Goal: Transaction & Acquisition: Purchase product/service

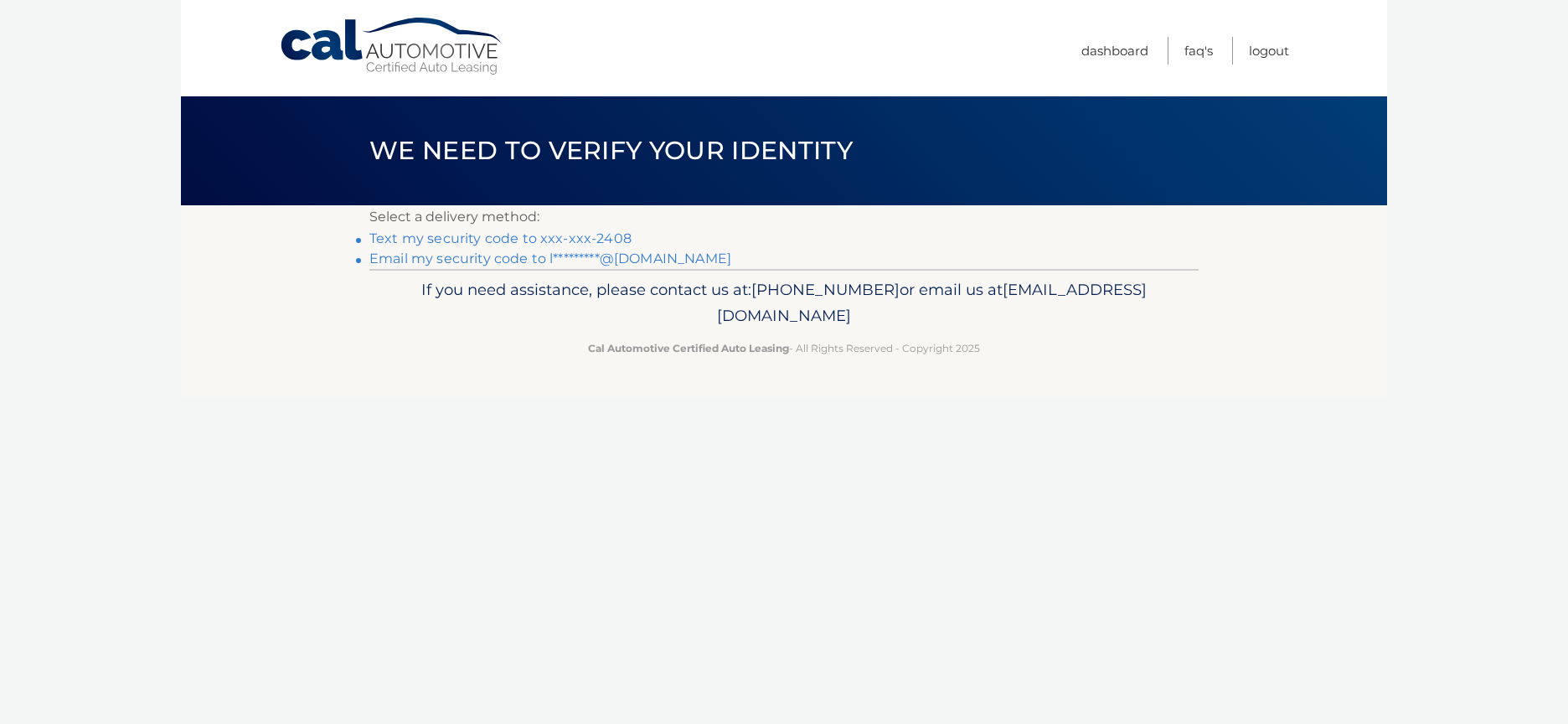
click at [607, 241] on link "Text my security code to xxx-xxx-2408" at bounding box center [500, 238] width 263 height 16
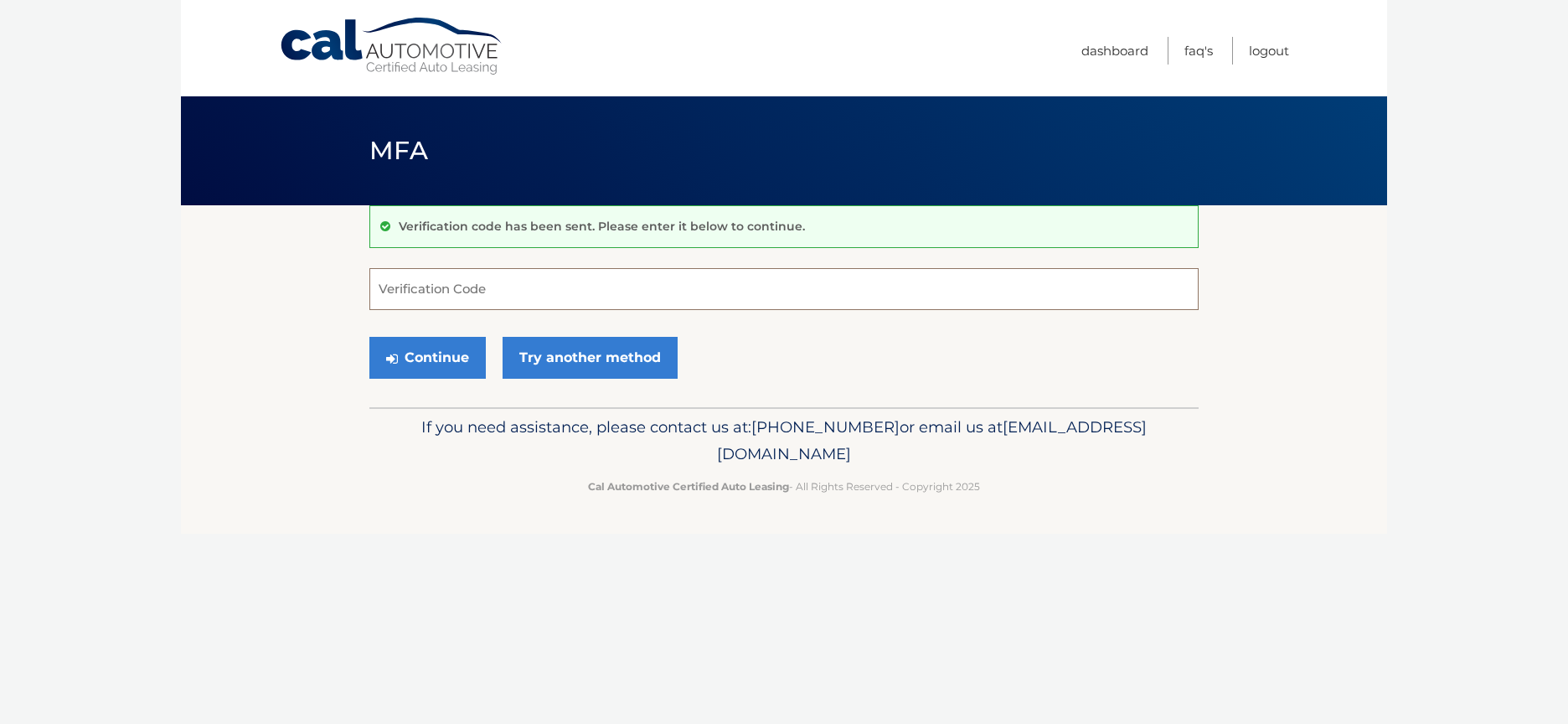
click at [430, 291] on input "Verification Code" at bounding box center [784, 289] width 830 height 42
type input "468892"
click at [396, 347] on button "Continue" at bounding box center [427, 358] width 116 height 42
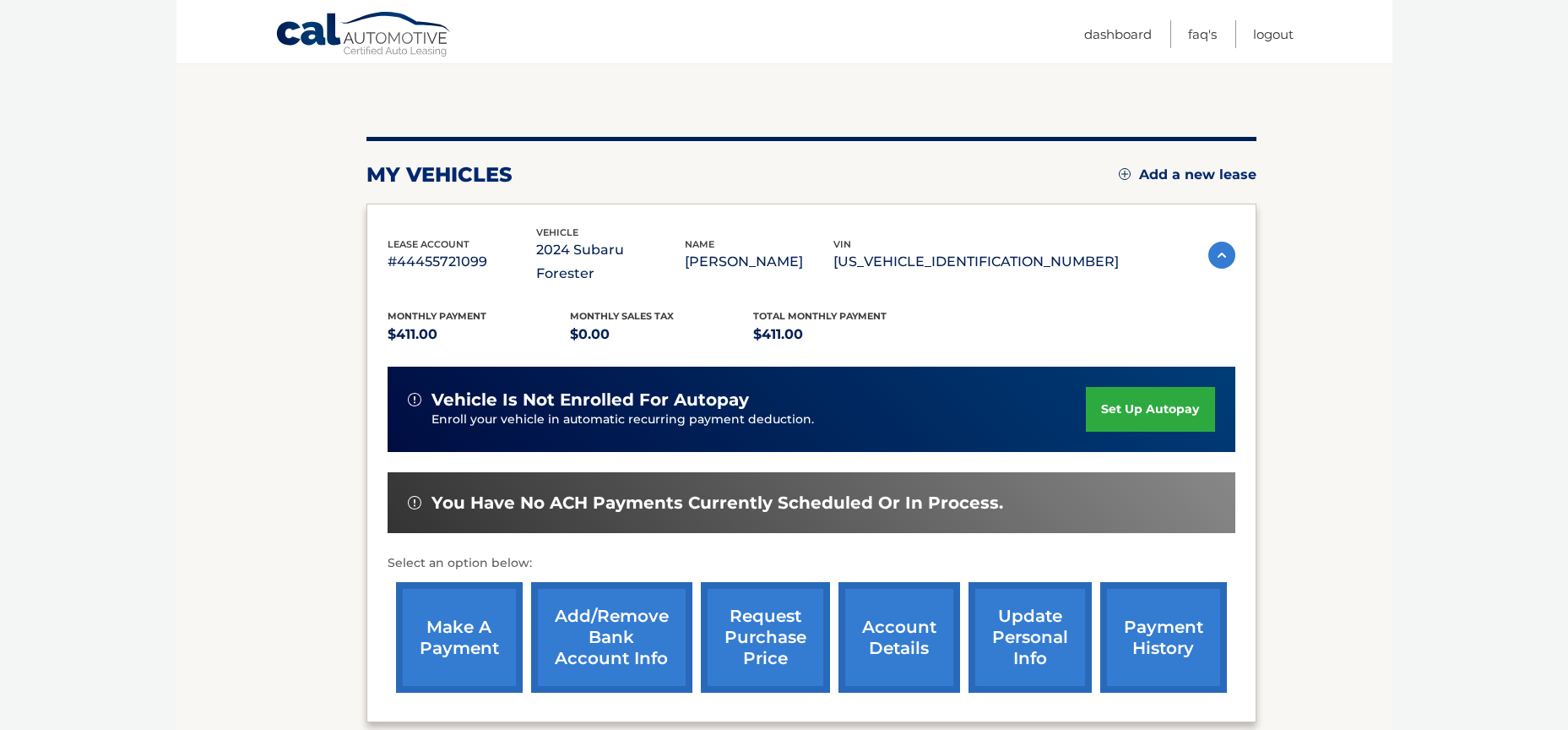
scroll to position [169, 0]
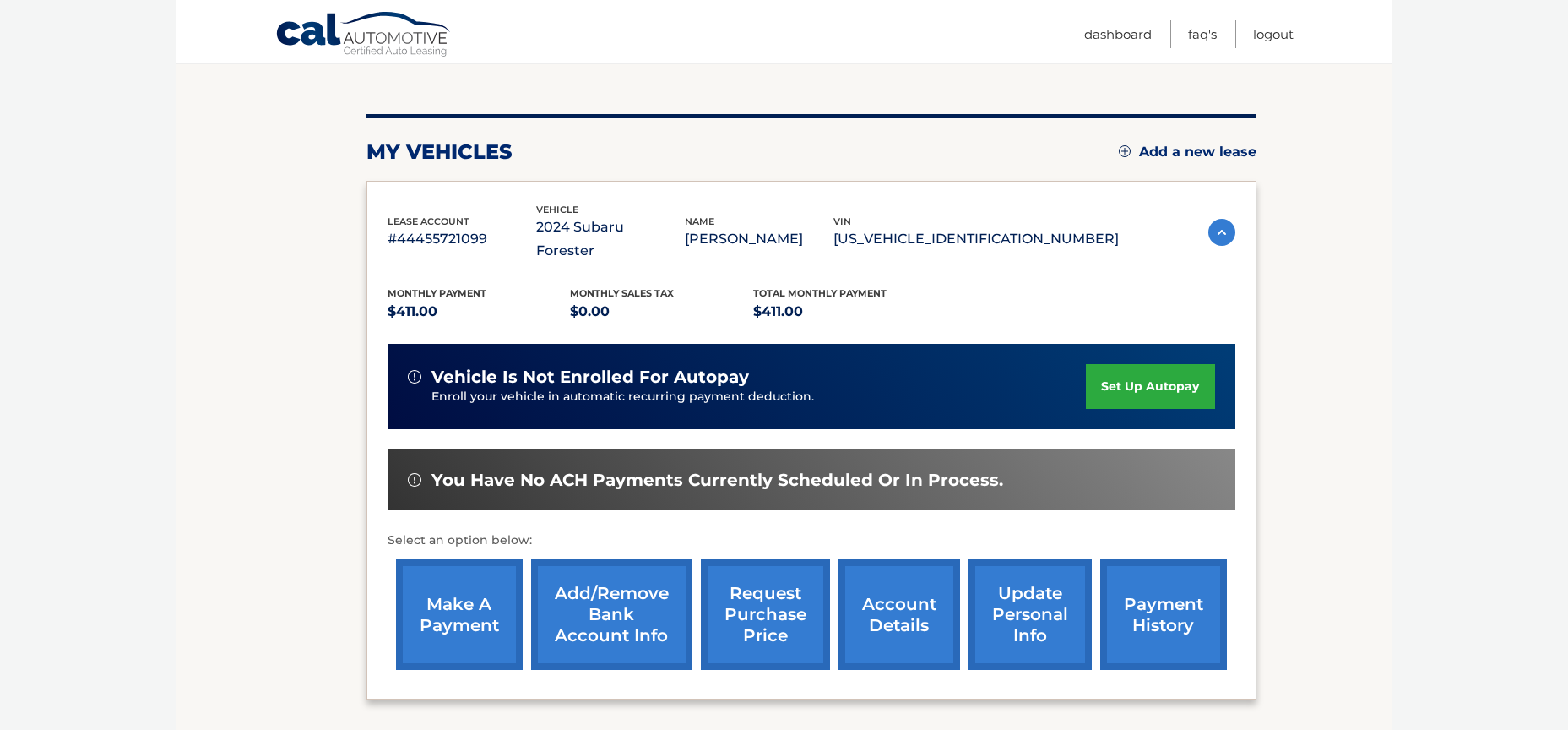
click at [462, 600] on link "make a payment" at bounding box center [459, 614] width 127 height 110
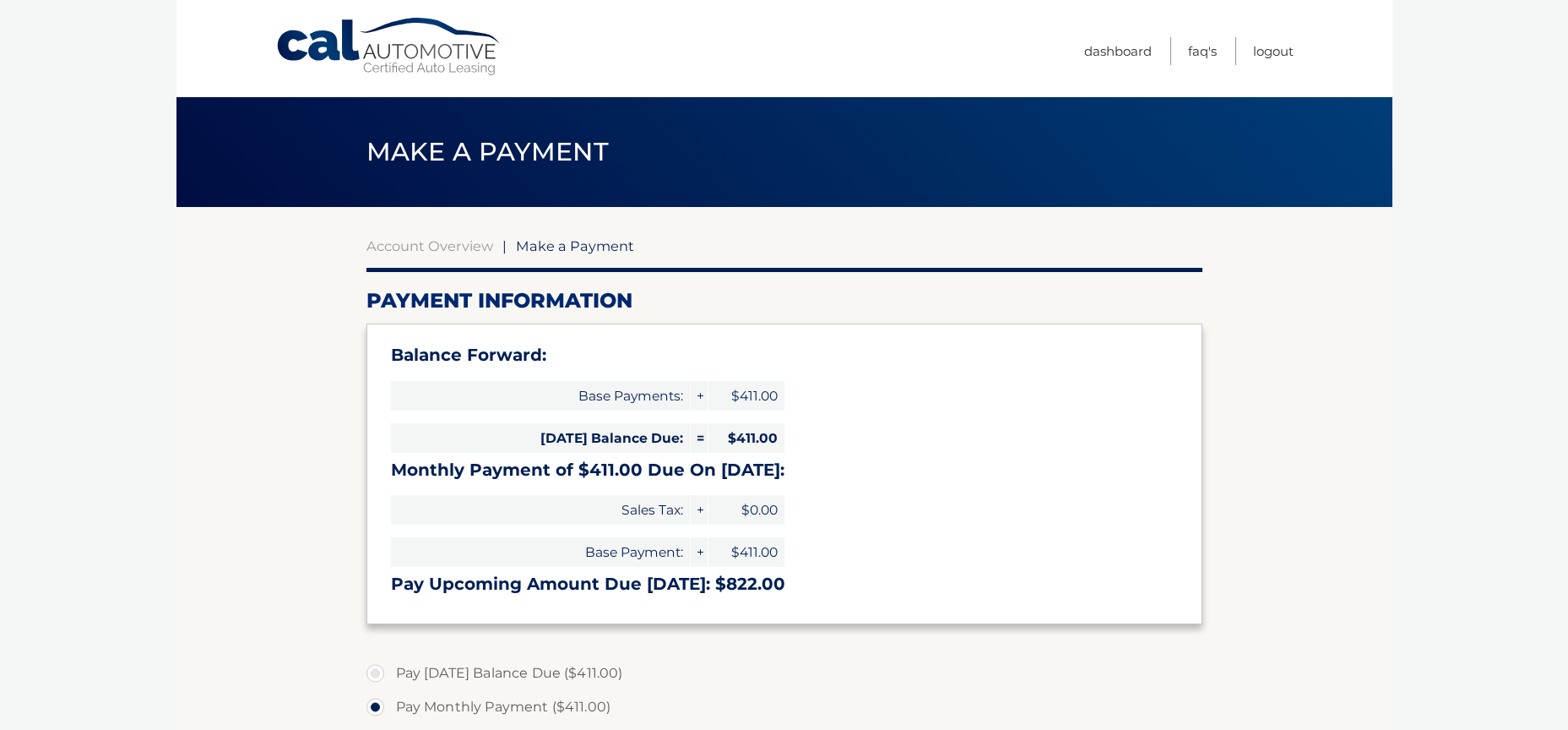
select select "YjY4ZjRhMzQtNGFmNy00MGJmLTkyNmUtNWJhMzJhZGQzMzhi"
click at [463, 247] on link "Account Overview" at bounding box center [430, 246] width 127 height 17
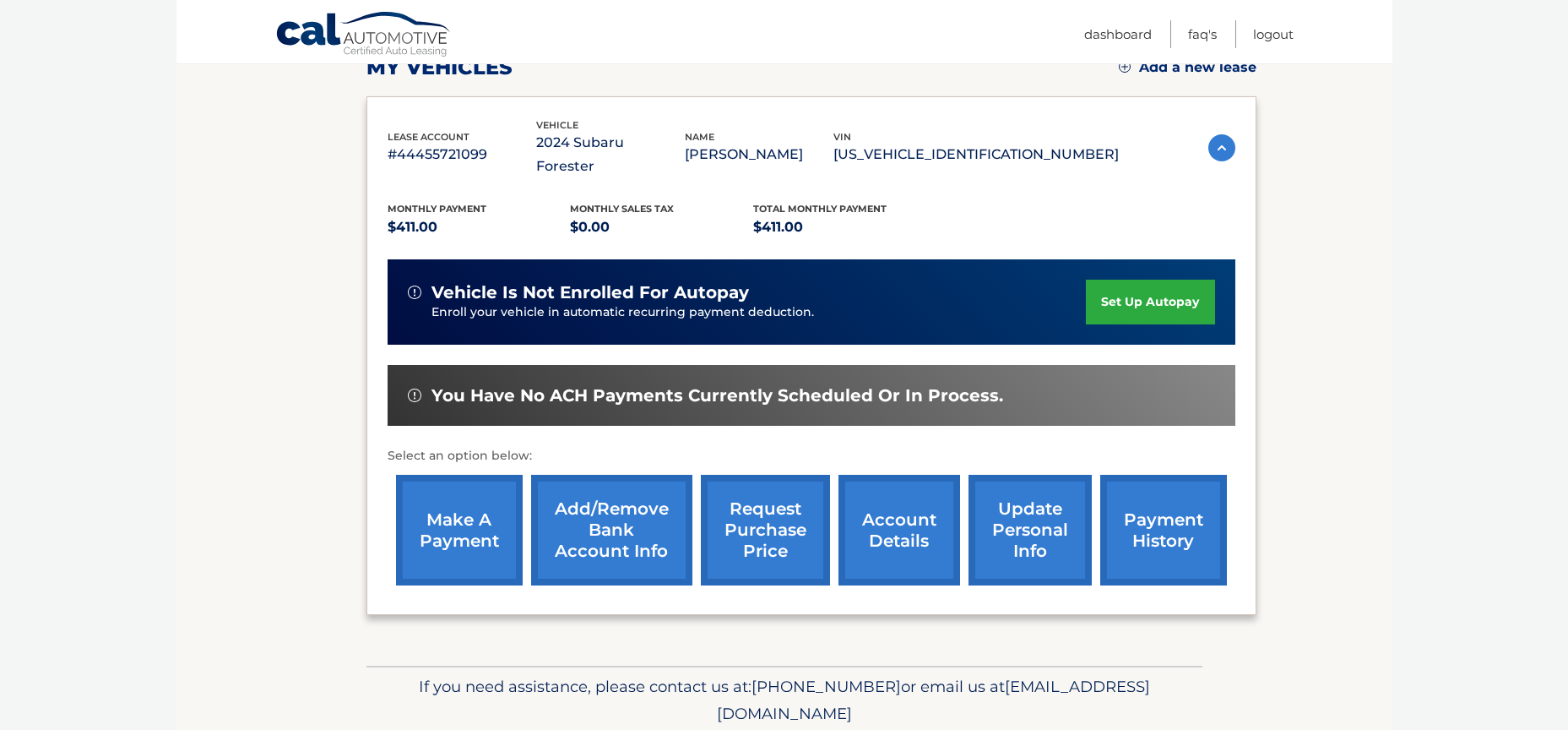
scroll to position [294, 0]
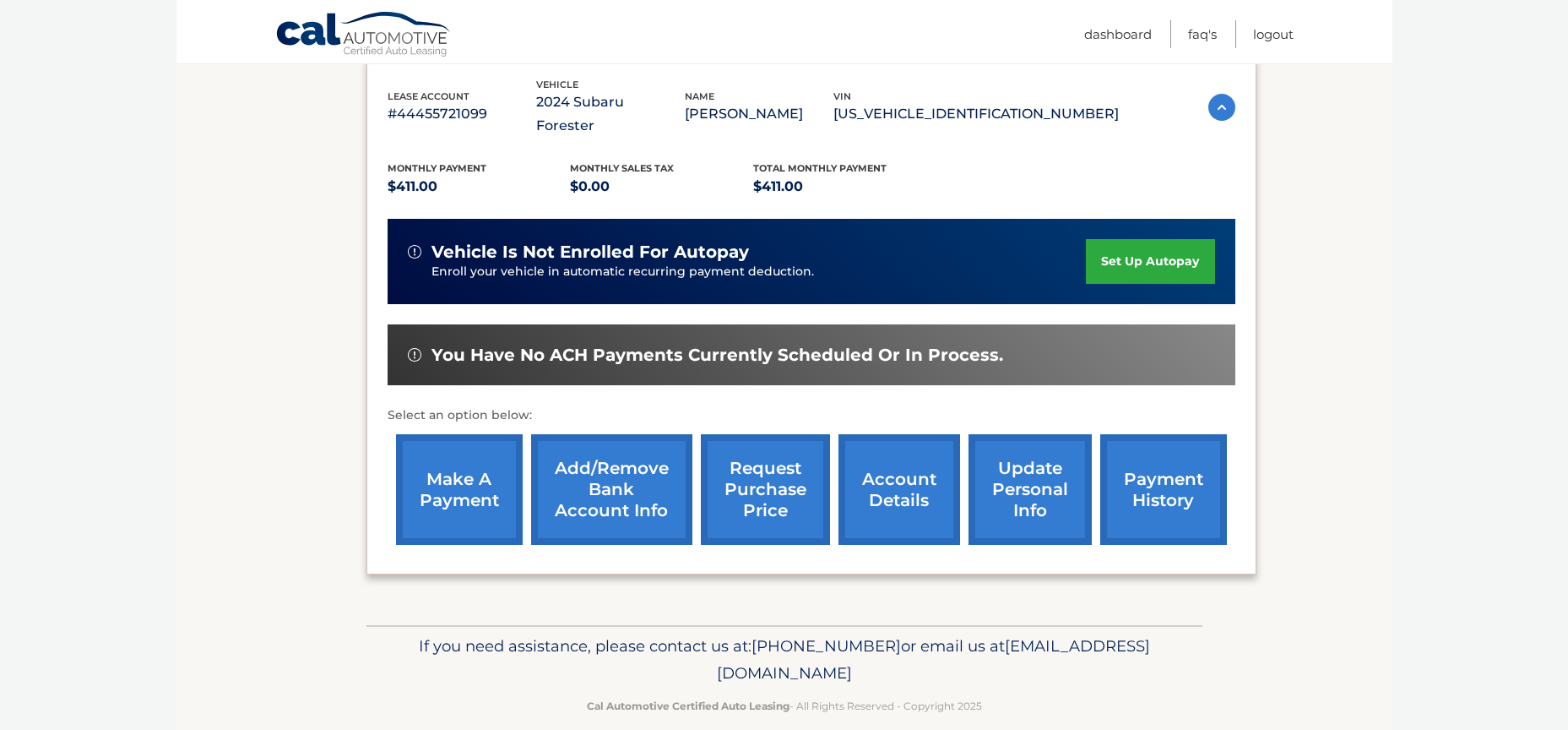
click at [1177, 468] on link "payment history" at bounding box center [1163, 489] width 127 height 110
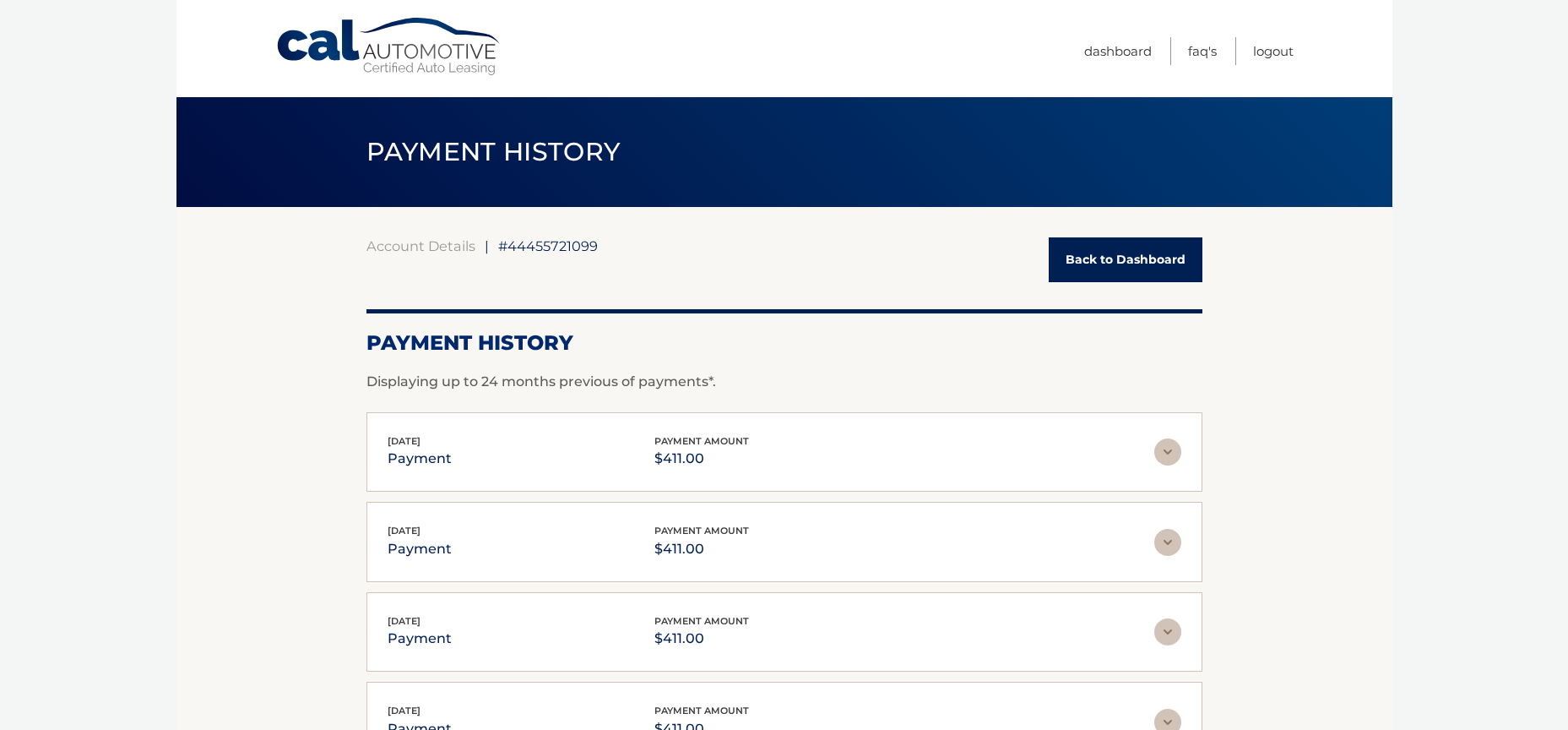
click at [1169, 455] on img at bounding box center [1168, 452] width 27 height 27
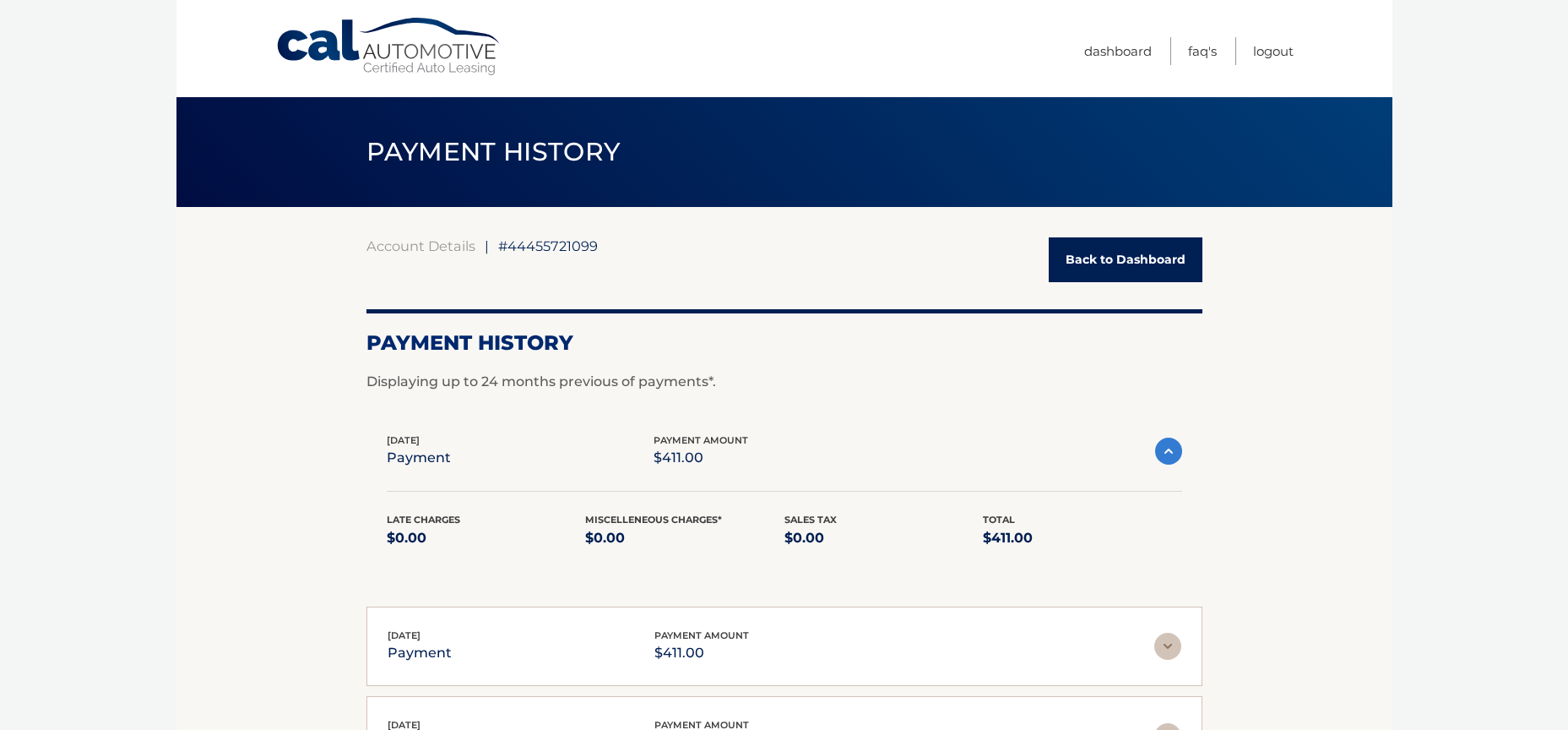
click at [1169, 455] on img at bounding box center [1169, 451] width 27 height 27
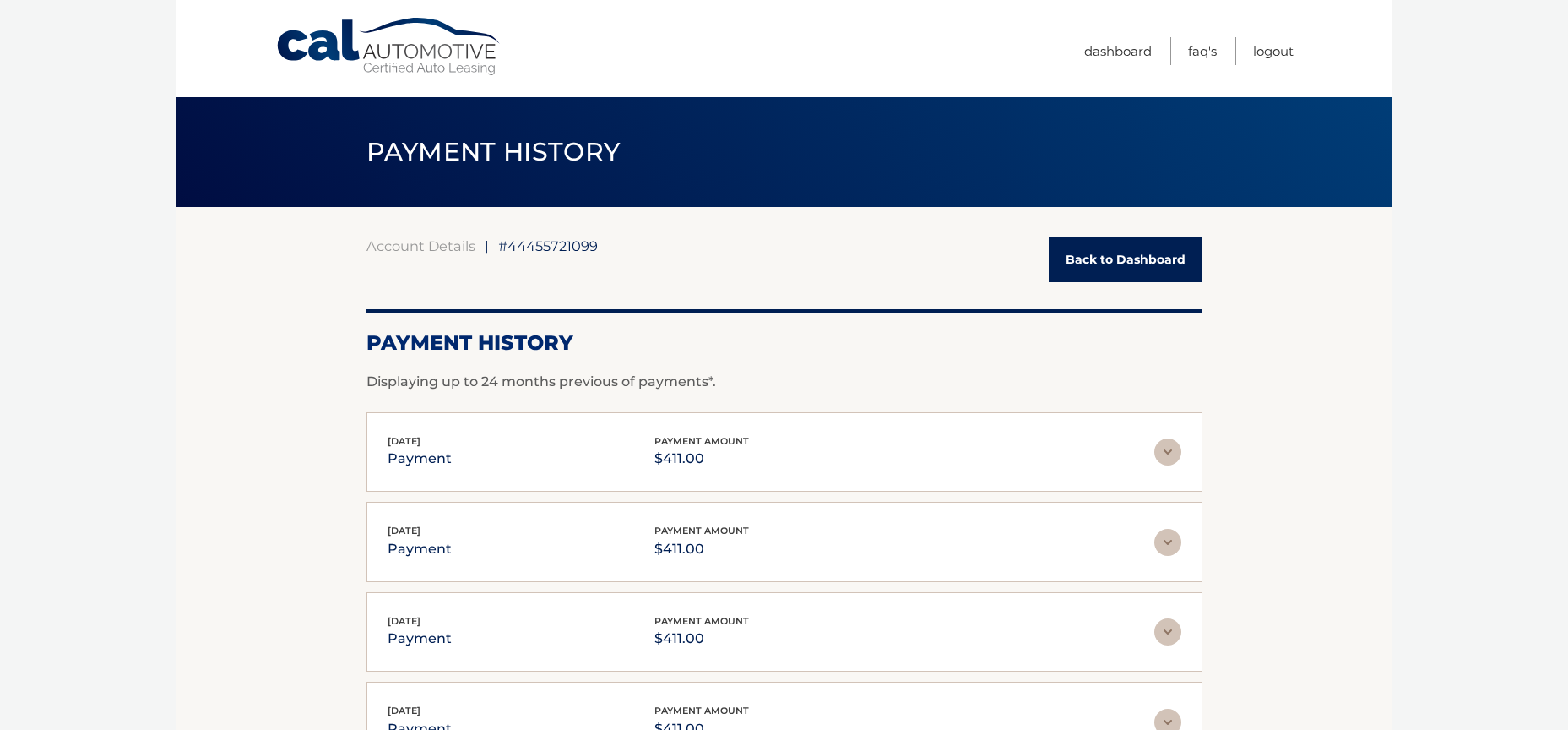
click at [1154, 253] on link "Back to Dashboard" at bounding box center [1126, 259] width 153 height 45
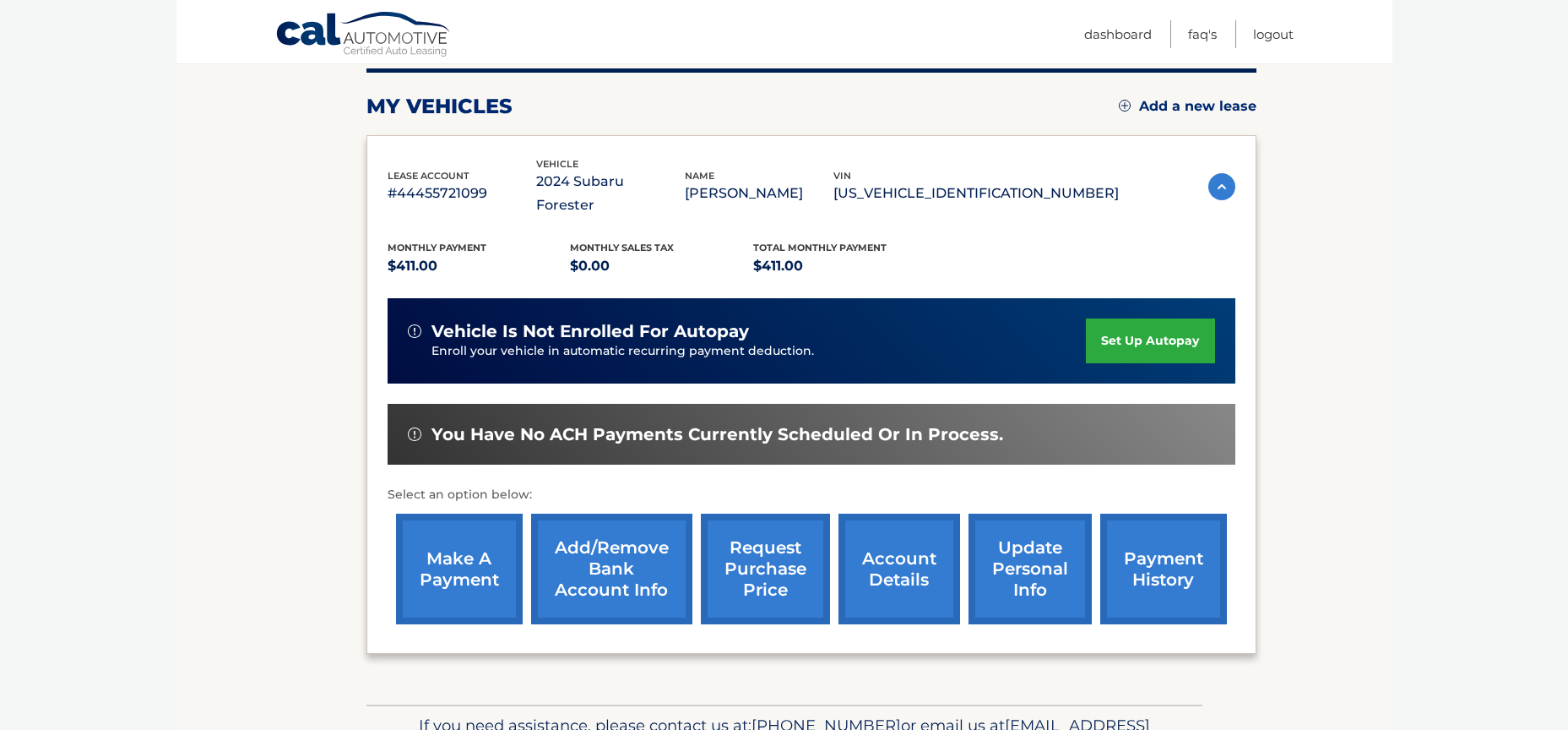
scroll to position [253, 0]
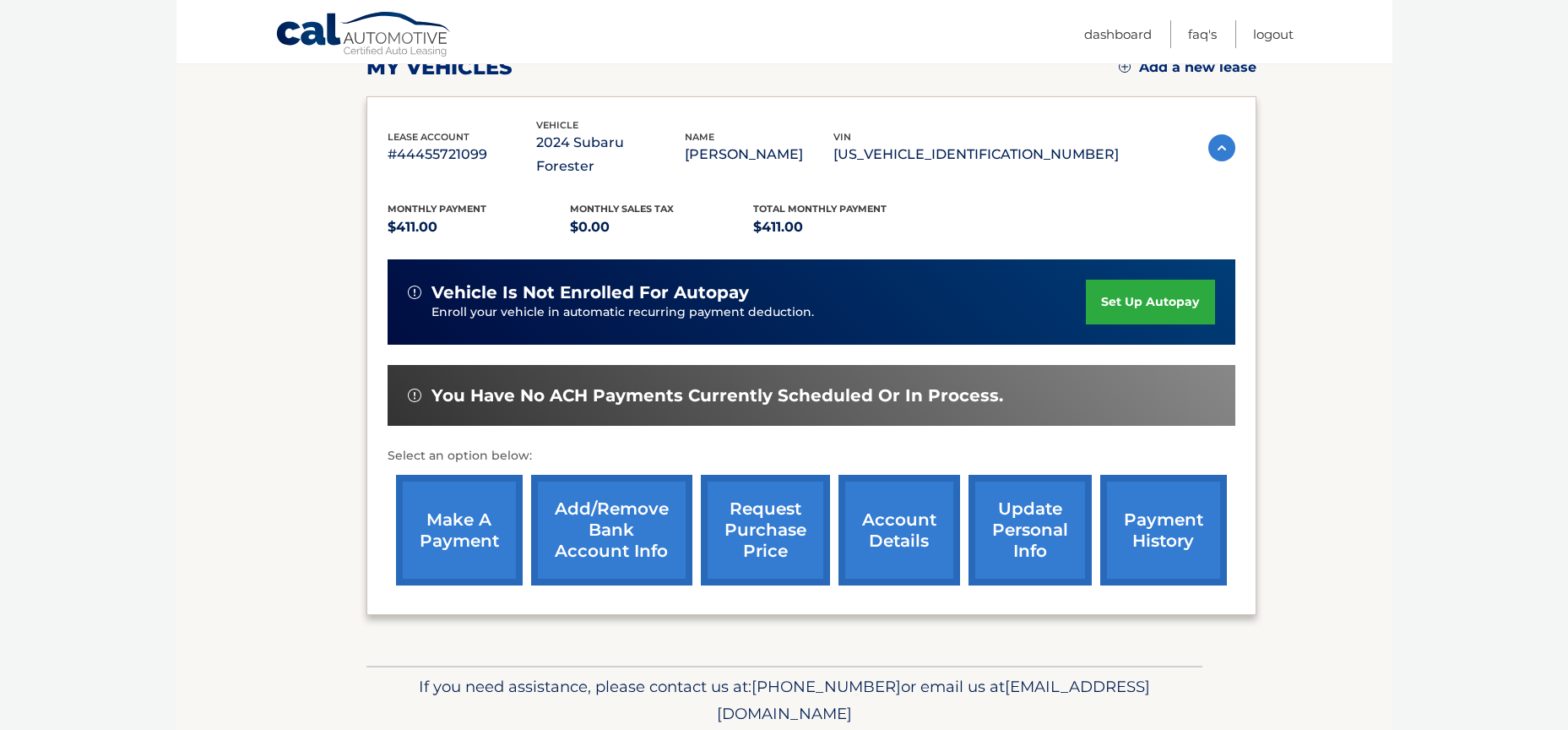
click at [445, 491] on link "make a payment" at bounding box center [459, 530] width 127 height 110
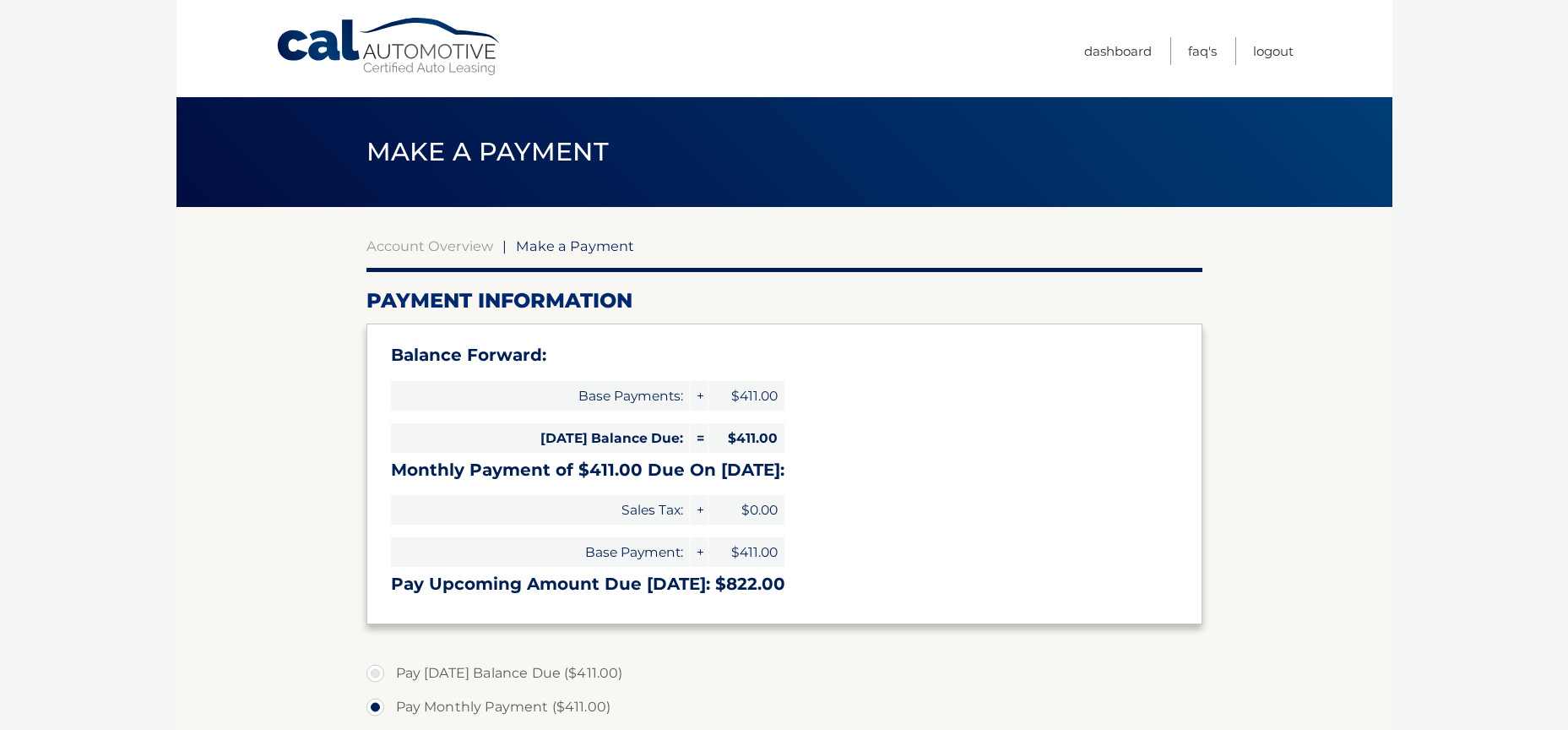
select select "YjY4ZjRhMzQtNGFmNy00MGJmLTkyNmUtNWJhMzJhZGQzMzhi"
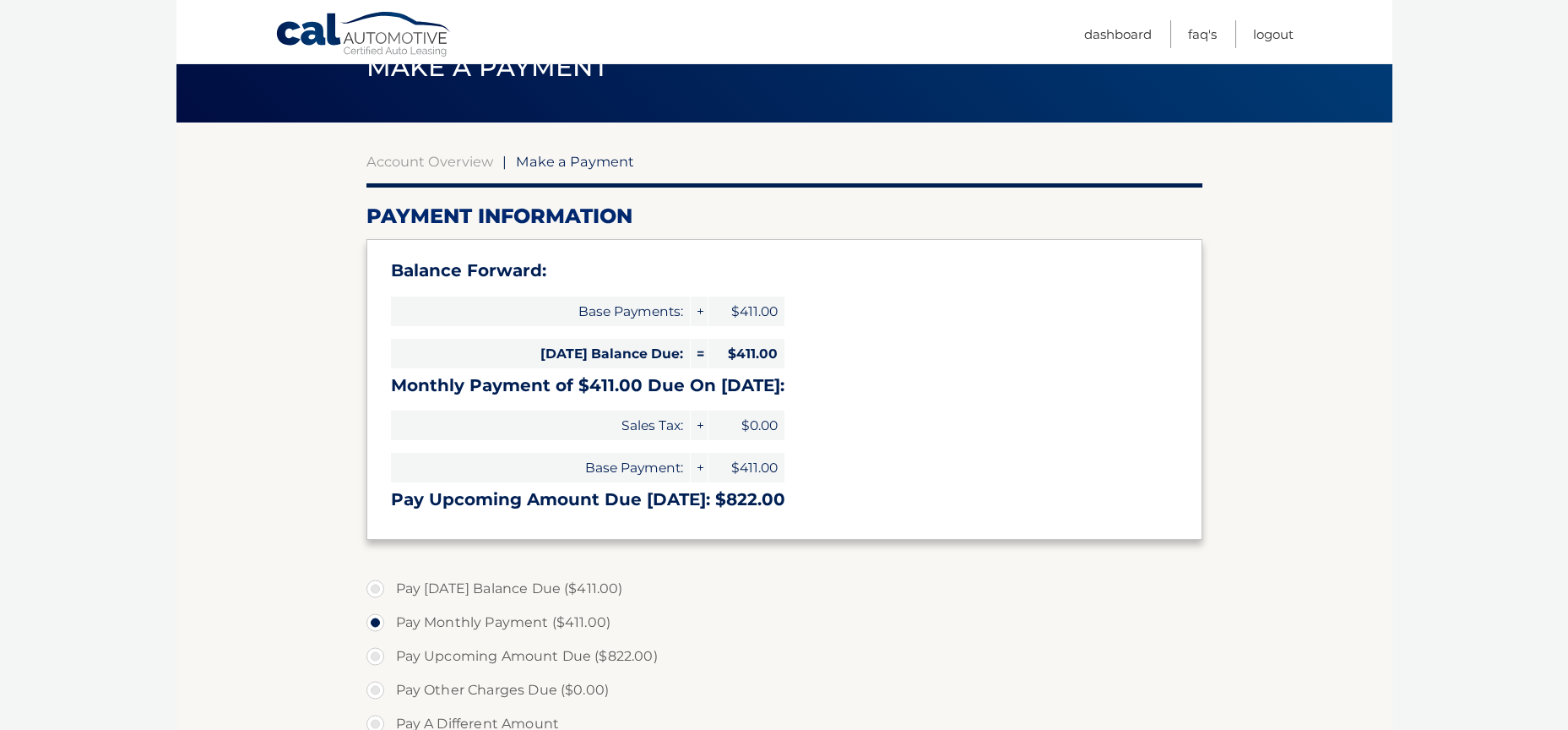
scroll to position [169, 0]
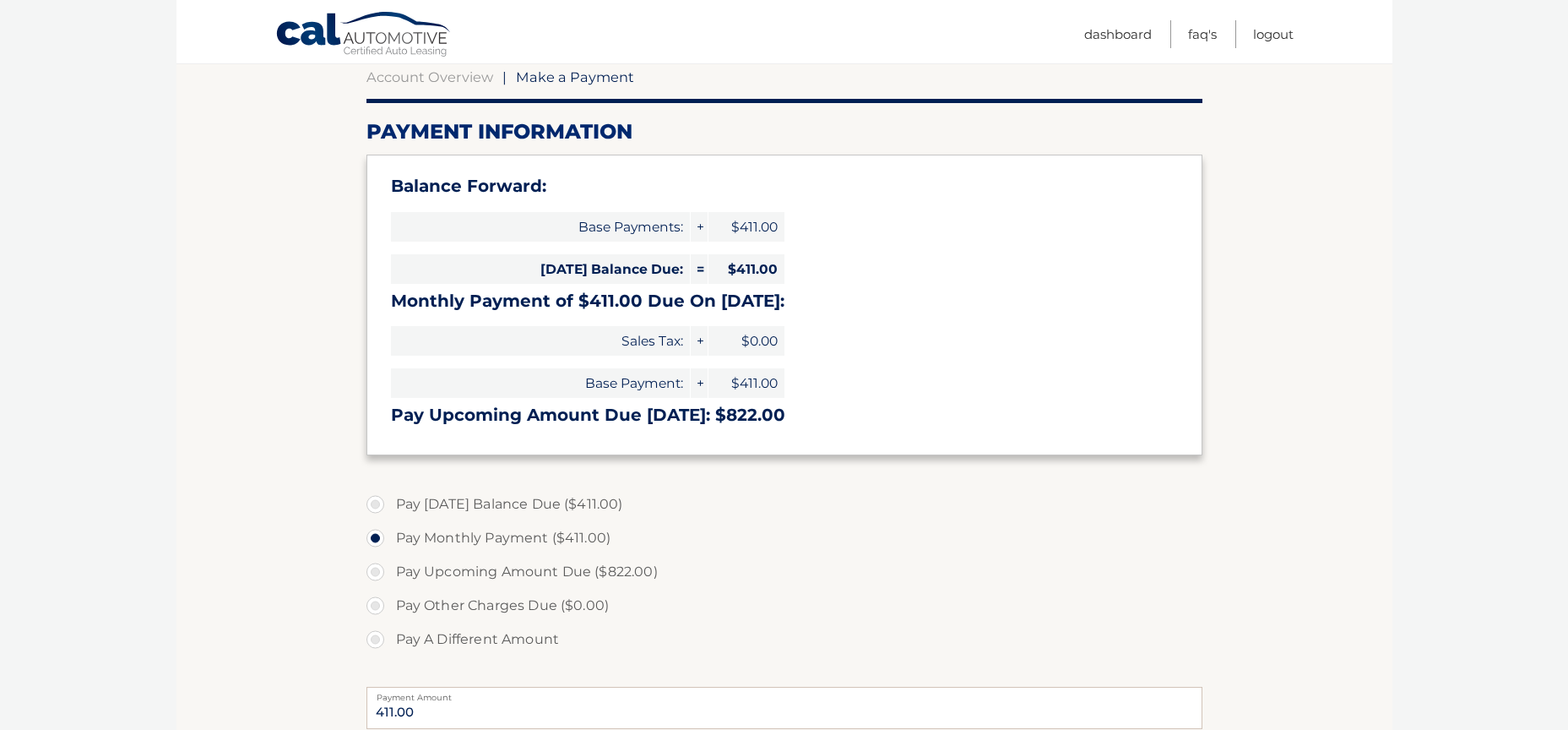
click at [375, 505] on label "Pay [DATE] Balance Due ($411.00)" at bounding box center [784, 504] width 836 height 34
click at [375, 505] on input "Pay [DATE] Balance Due ($411.00)" at bounding box center [382, 501] width 17 height 27
radio input "true"
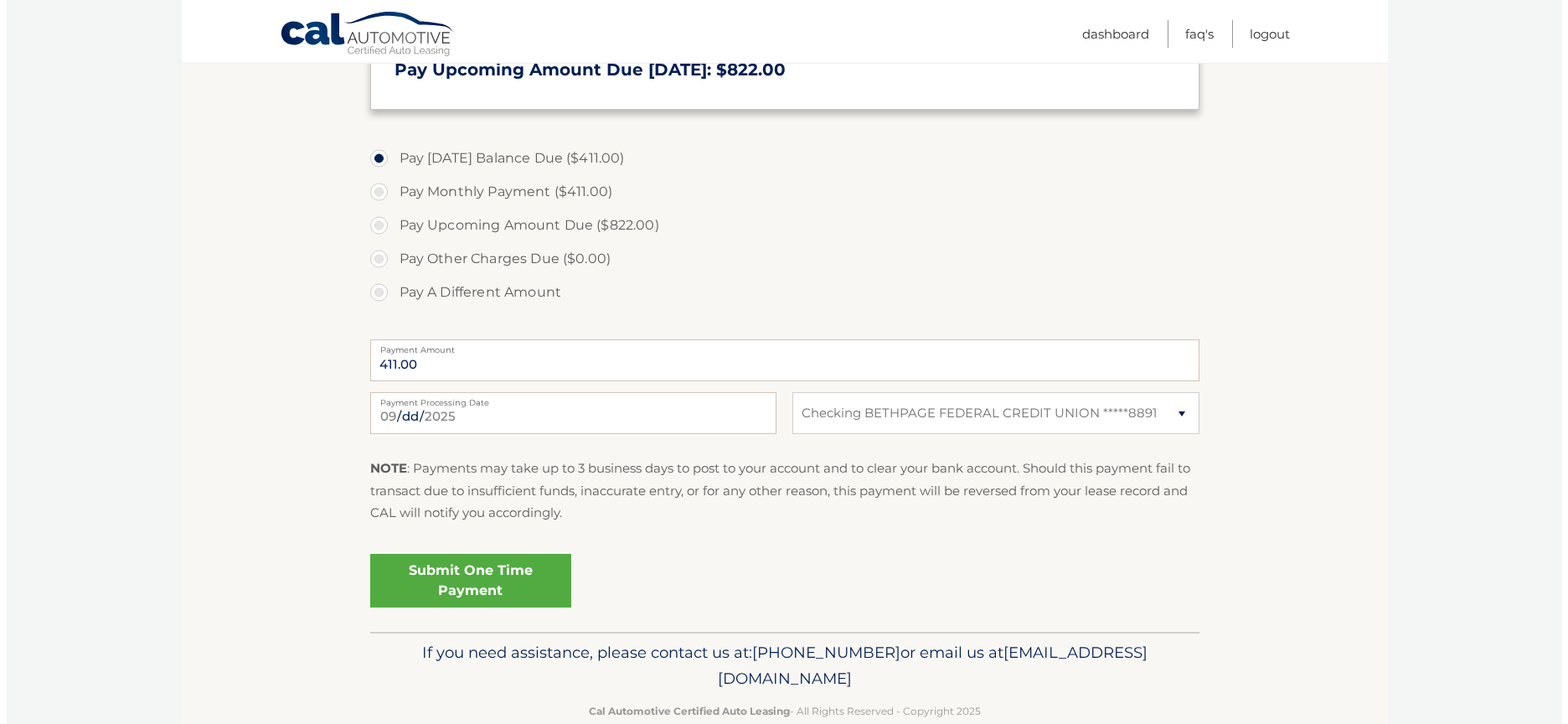
scroll to position [544, 0]
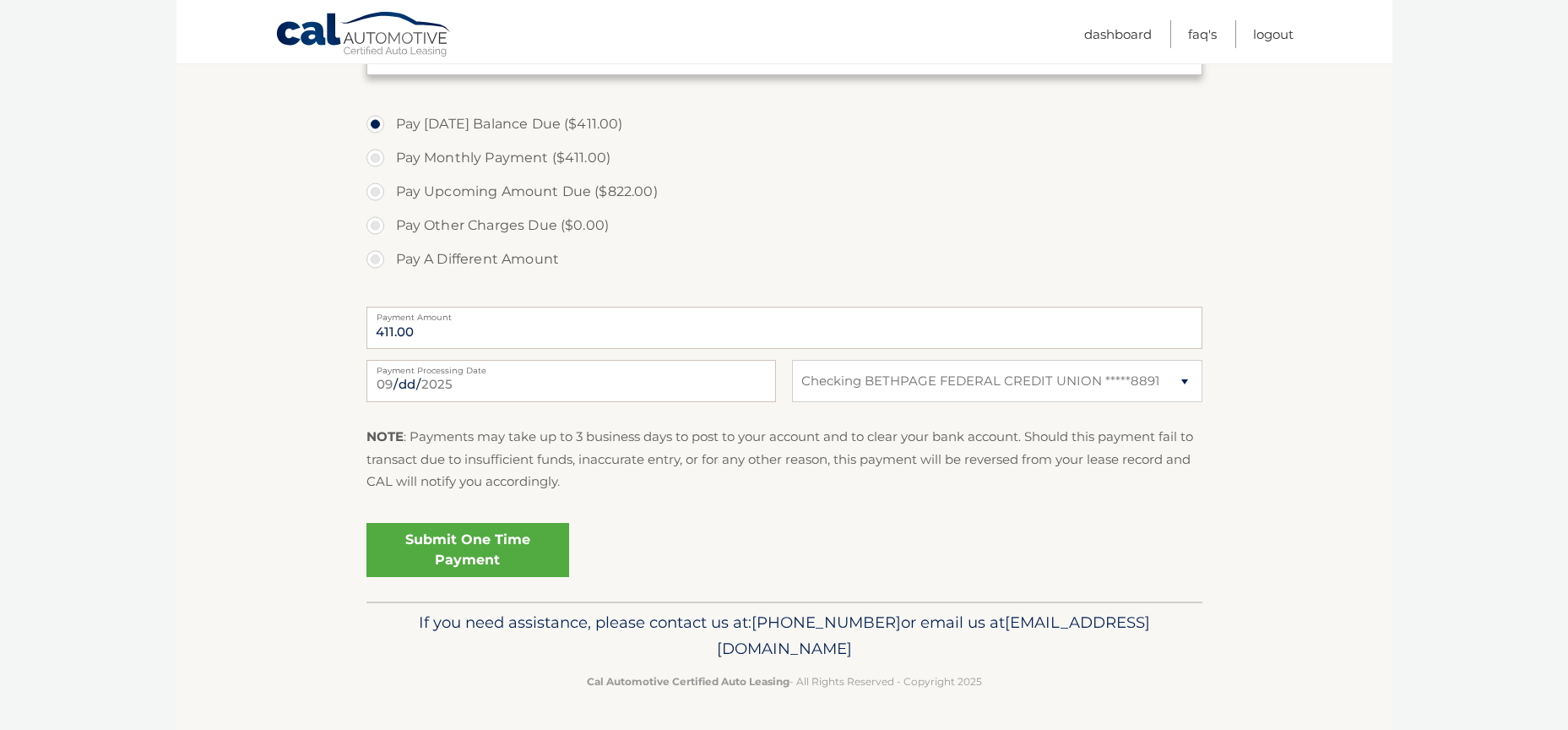
click at [448, 555] on link "Submit One Time Payment" at bounding box center [467, 550] width 202 height 54
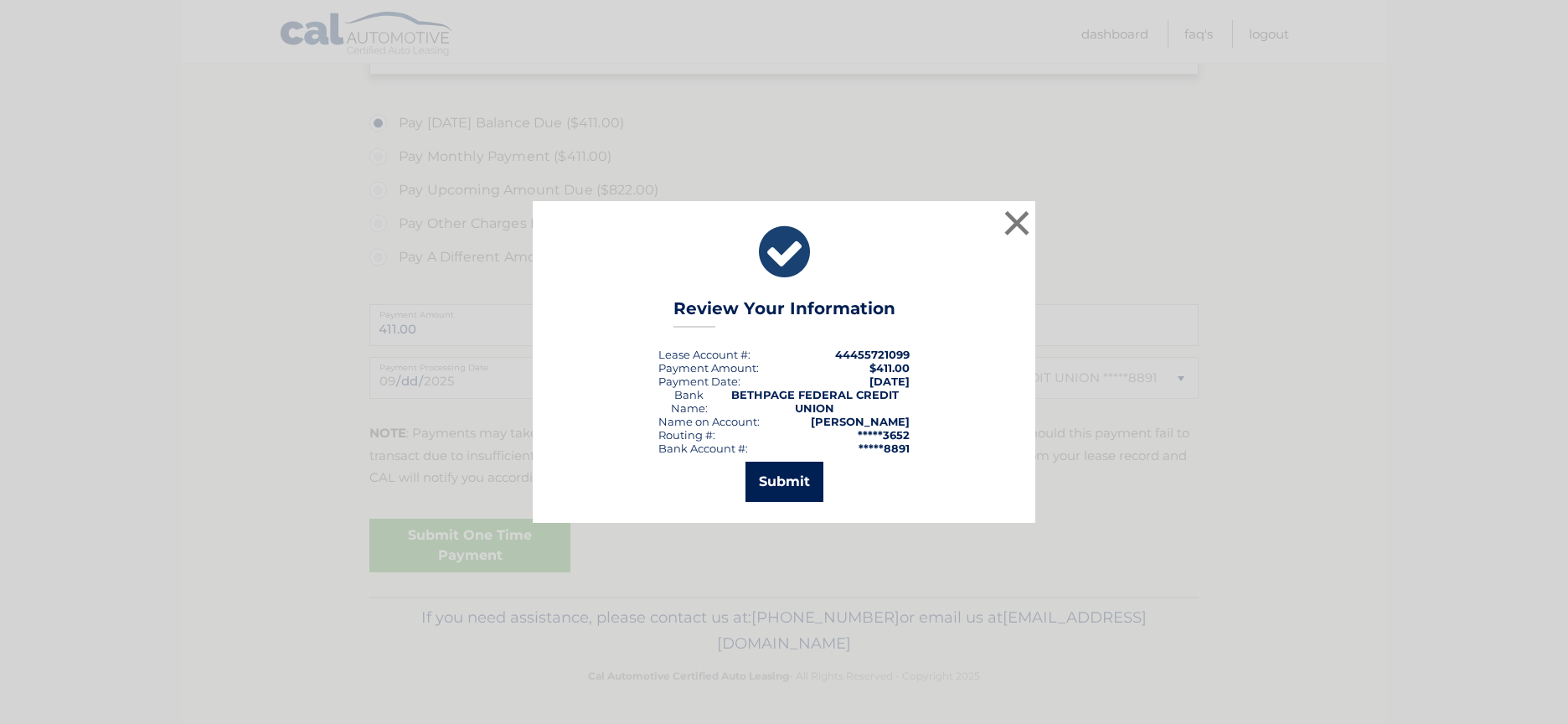
click at [791, 482] on button "Submit" at bounding box center [785, 481] width 78 height 40
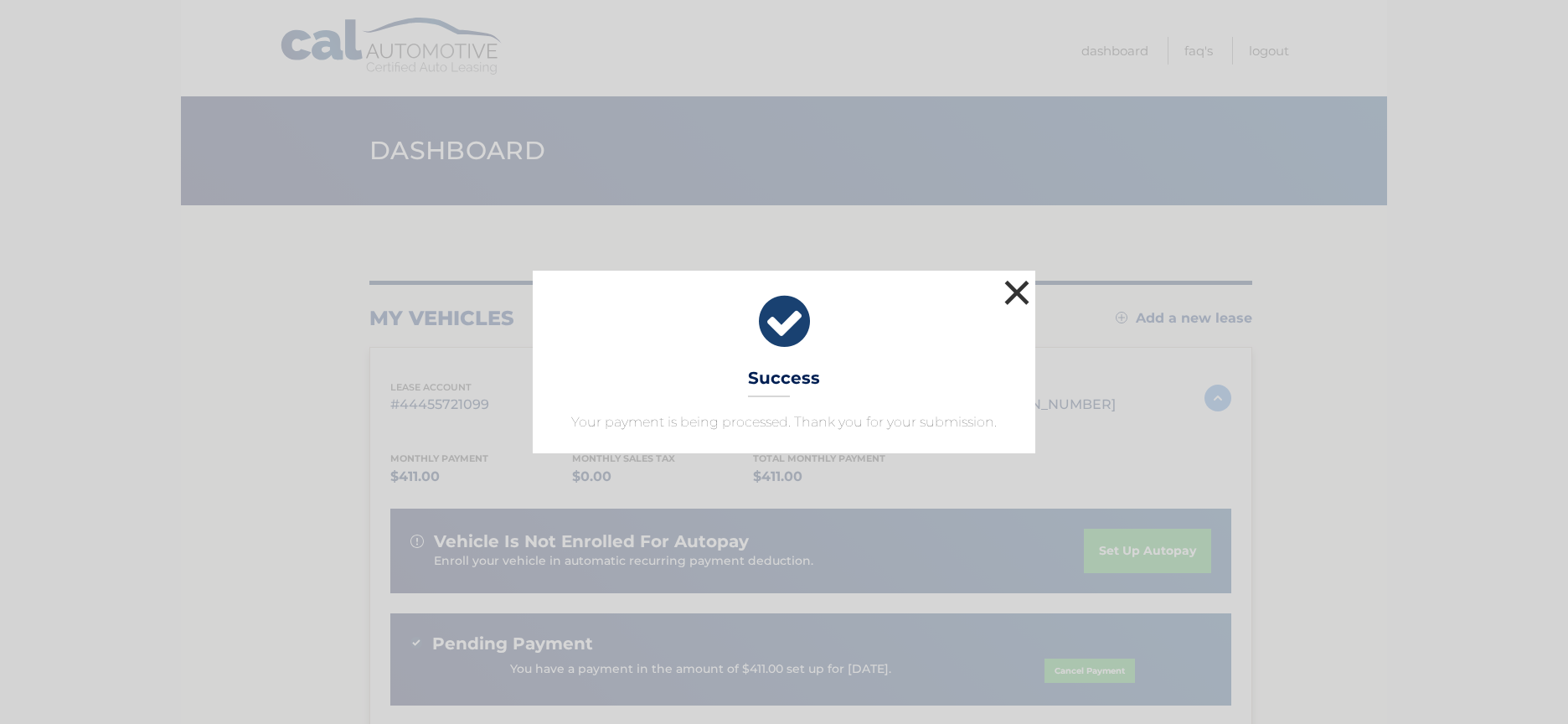
click at [1019, 295] on button "×" at bounding box center [1016, 292] width 33 height 33
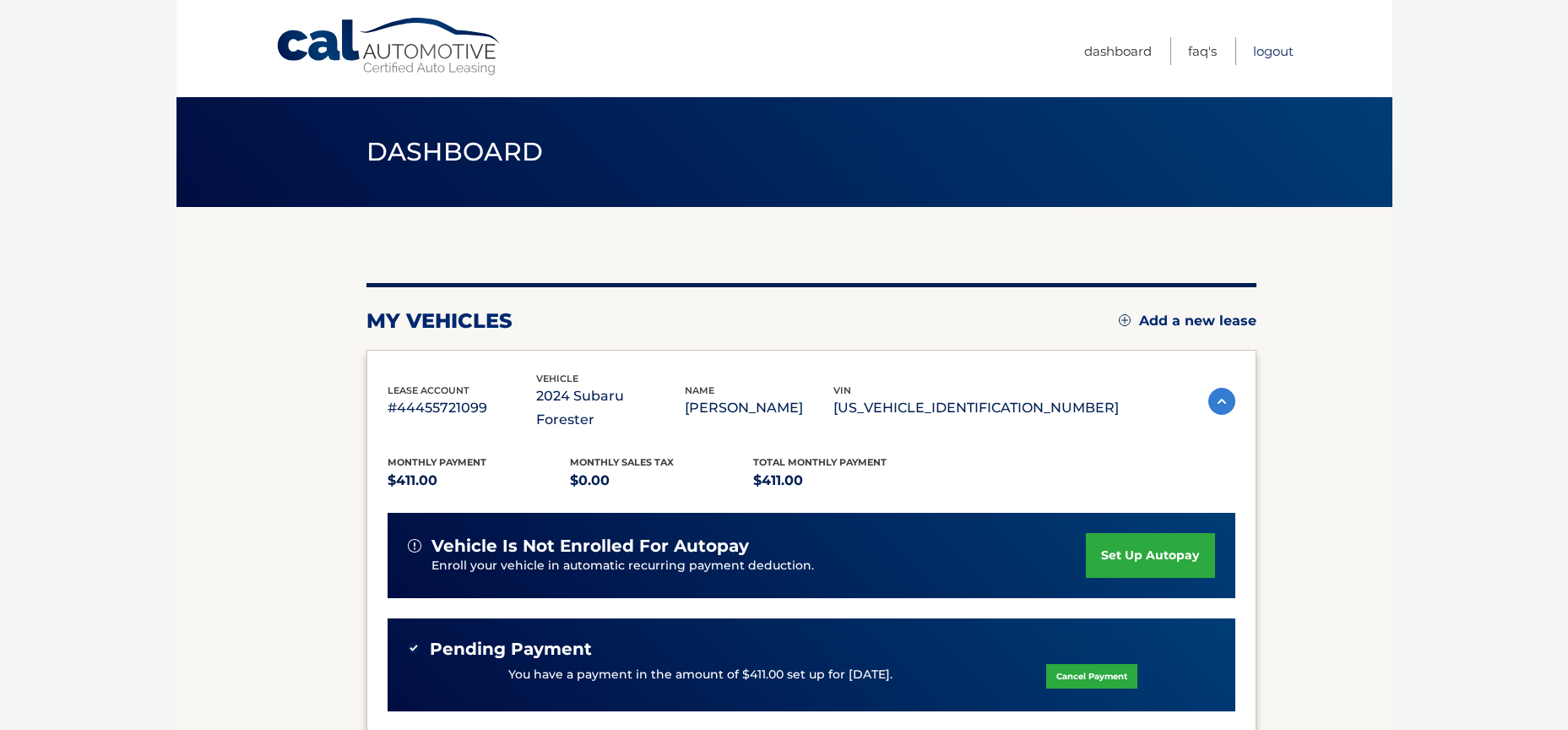
click at [1276, 56] on link "Logout" at bounding box center [1274, 51] width 40 height 28
